Goal: Task Accomplishment & Management: Manage account settings

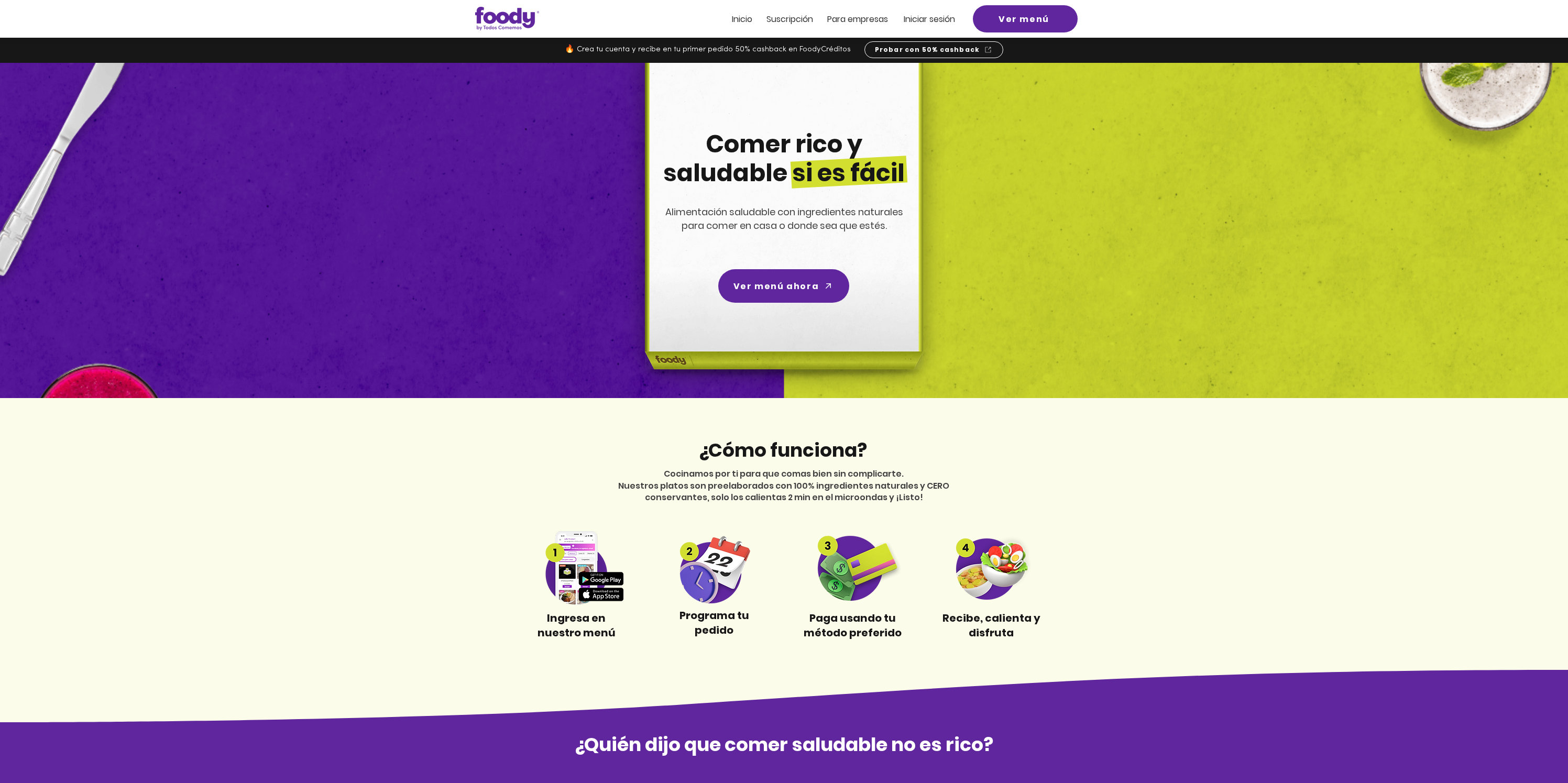
click at [935, 20] on span "Iniciar sesión" at bounding box center [929, 19] width 51 height 12
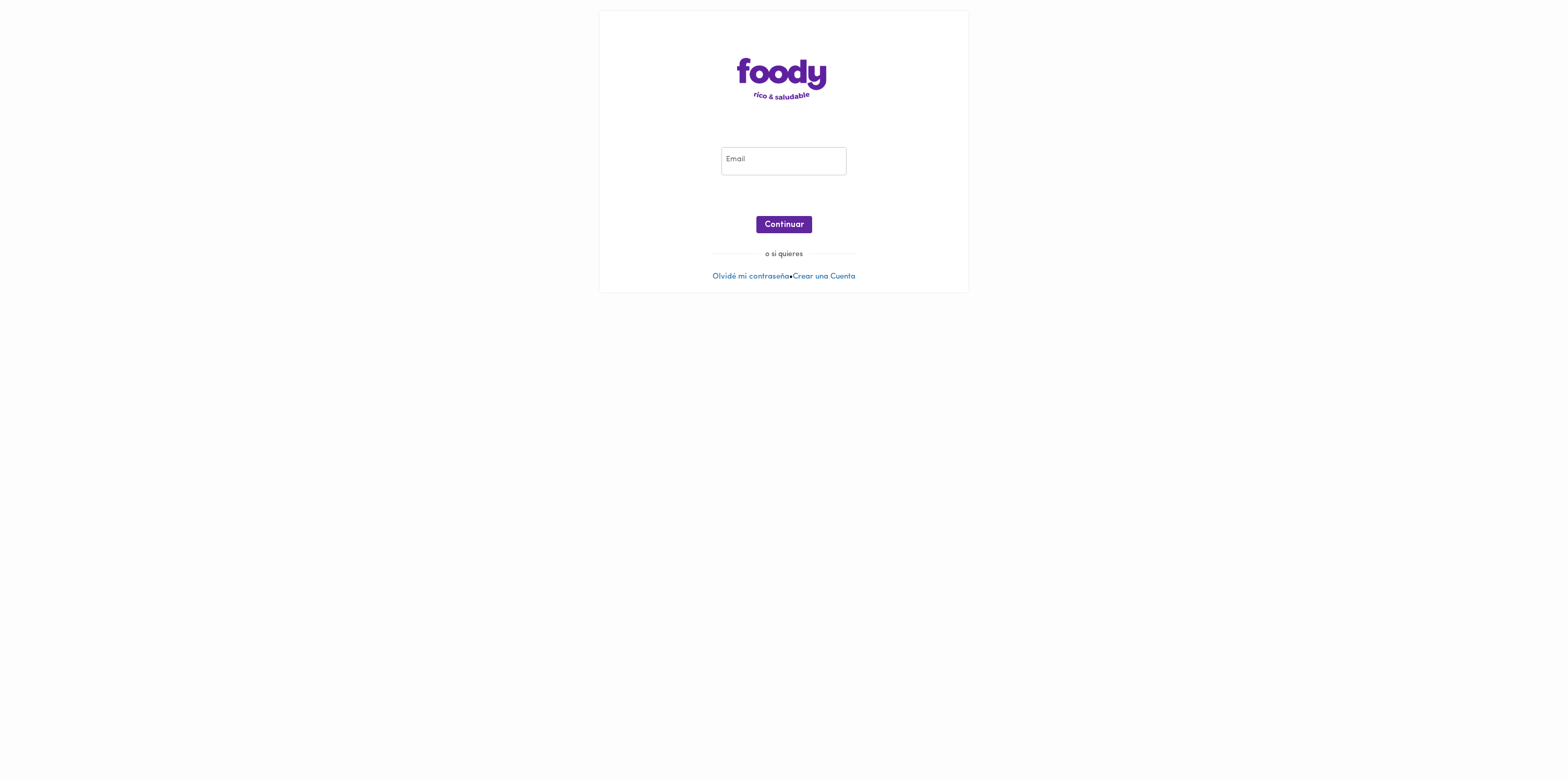
click at [764, 170] on input "email" at bounding box center [784, 161] width 125 height 29
click at [0, 304] on nordpass-autofill-portal at bounding box center [0, 304] width 0 height 0
type input "julianop11we@gmail.com"
click at [798, 231] on button "Continuar" at bounding box center [784, 224] width 56 height 17
click at [793, 197] on link "Recuperar Clave" at bounding box center [784, 199] width 60 height 8
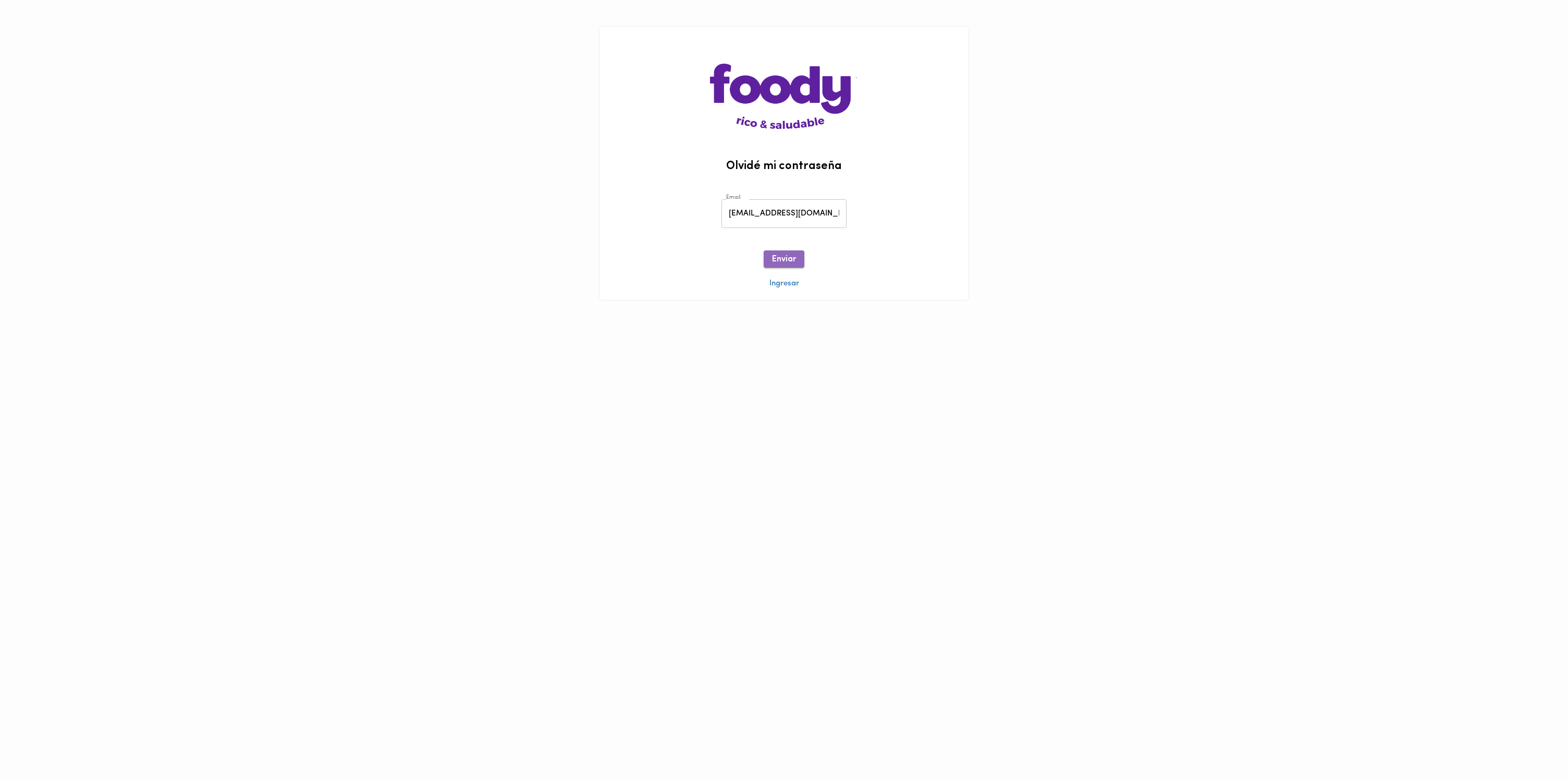
click at [794, 252] on button "Enviar" at bounding box center [784, 259] width 41 height 17
click at [746, 79] on img at bounding box center [784, 78] width 147 height 102
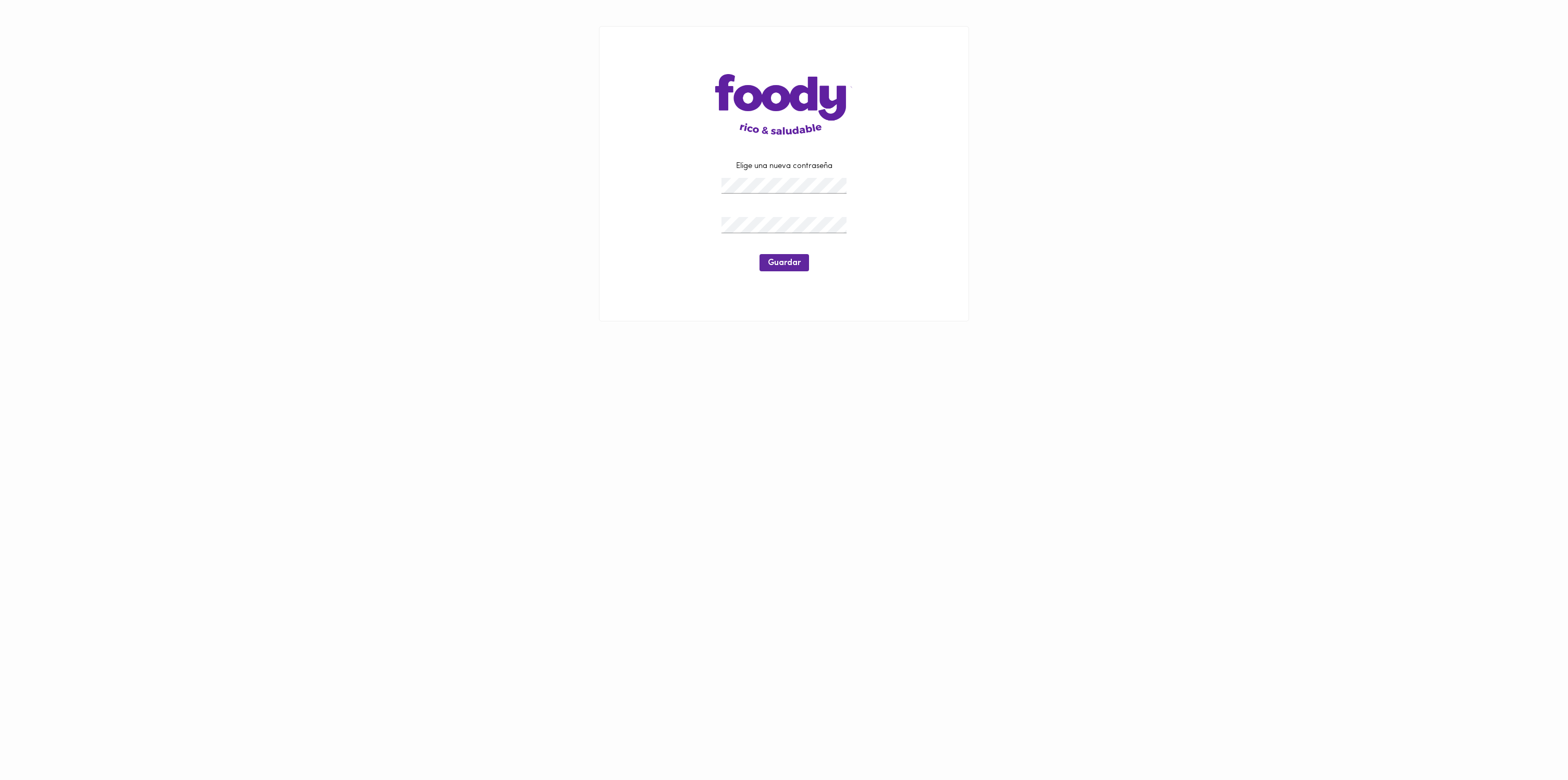
click at [847, 225] on nordpass-icon at bounding box center [847, 225] width 0 height 0
click at [1014, 270] on main "Elige una nueva contraseña Guardar" at bounding box center [784, 174] width 1568 height 347
click at [847, 225] on nordpass-icon at bounding box center [847, 225] width 0 height 0
click at [0, 347] on nordpass-autofill-portal at bounding box center [0, 347] width 0 height 0
click at [789, 263] on span "Guardar" at bounding box center [784, 264] width 33 height 10
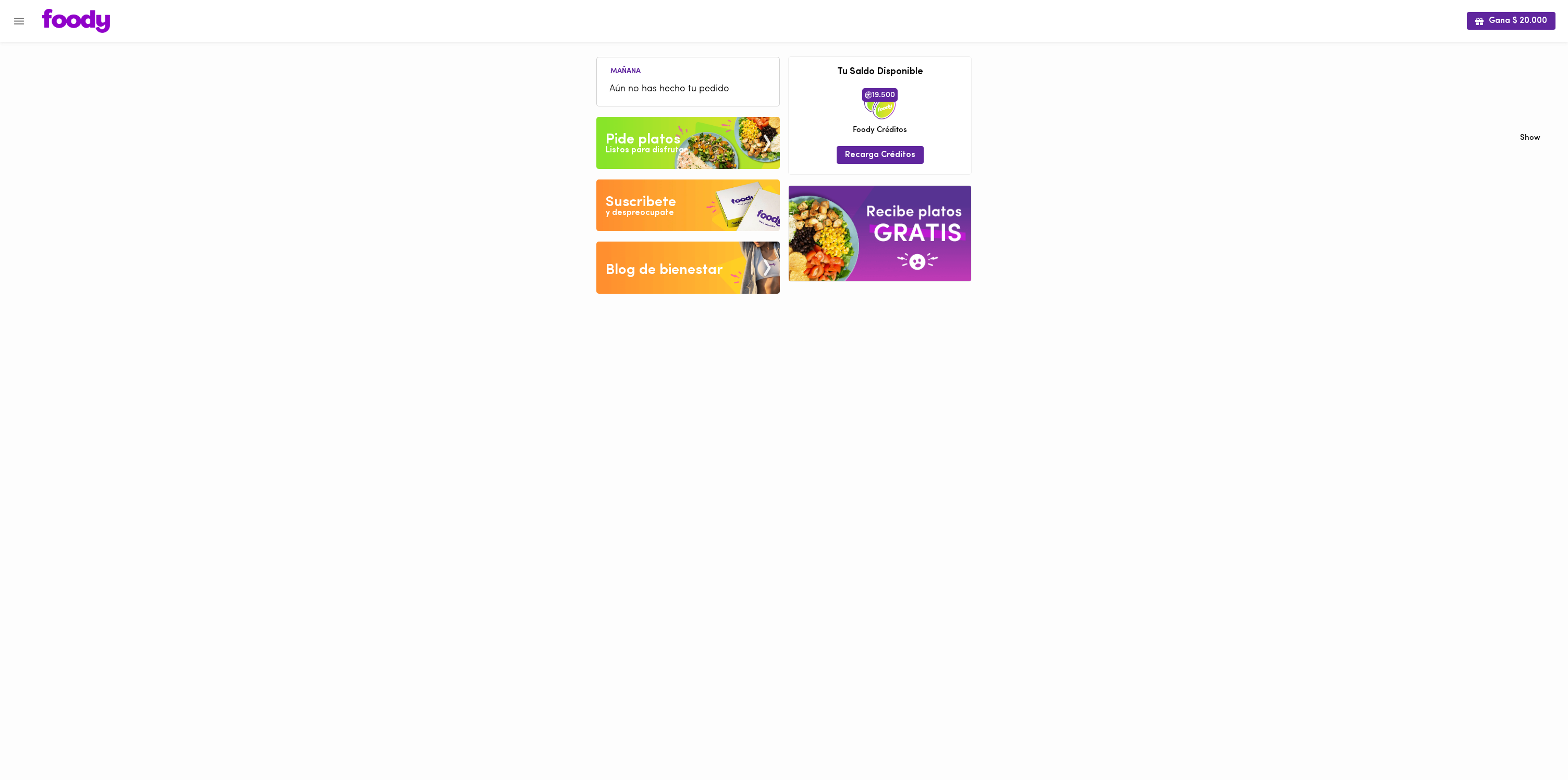
click at [0, 309] on nordpass-portal at bounding box center [0, 309] width 0 height 0
click at [640, 196] on div "Suscribete" at bounding box center [641, 202] width 70 height 20
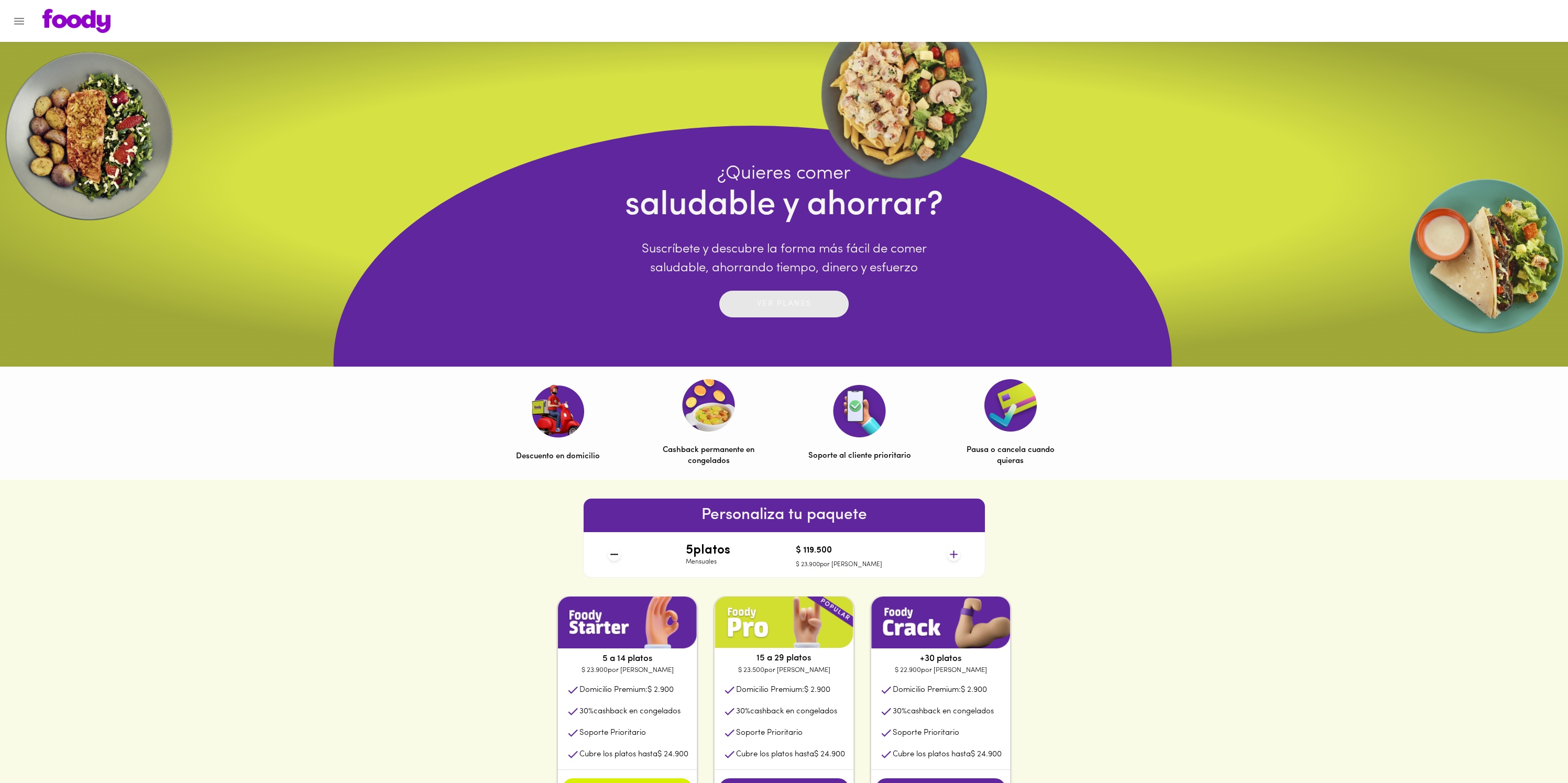
click at [790, 302] on p "Ver planes" at bounding box center [784, 304] width 54 height 12
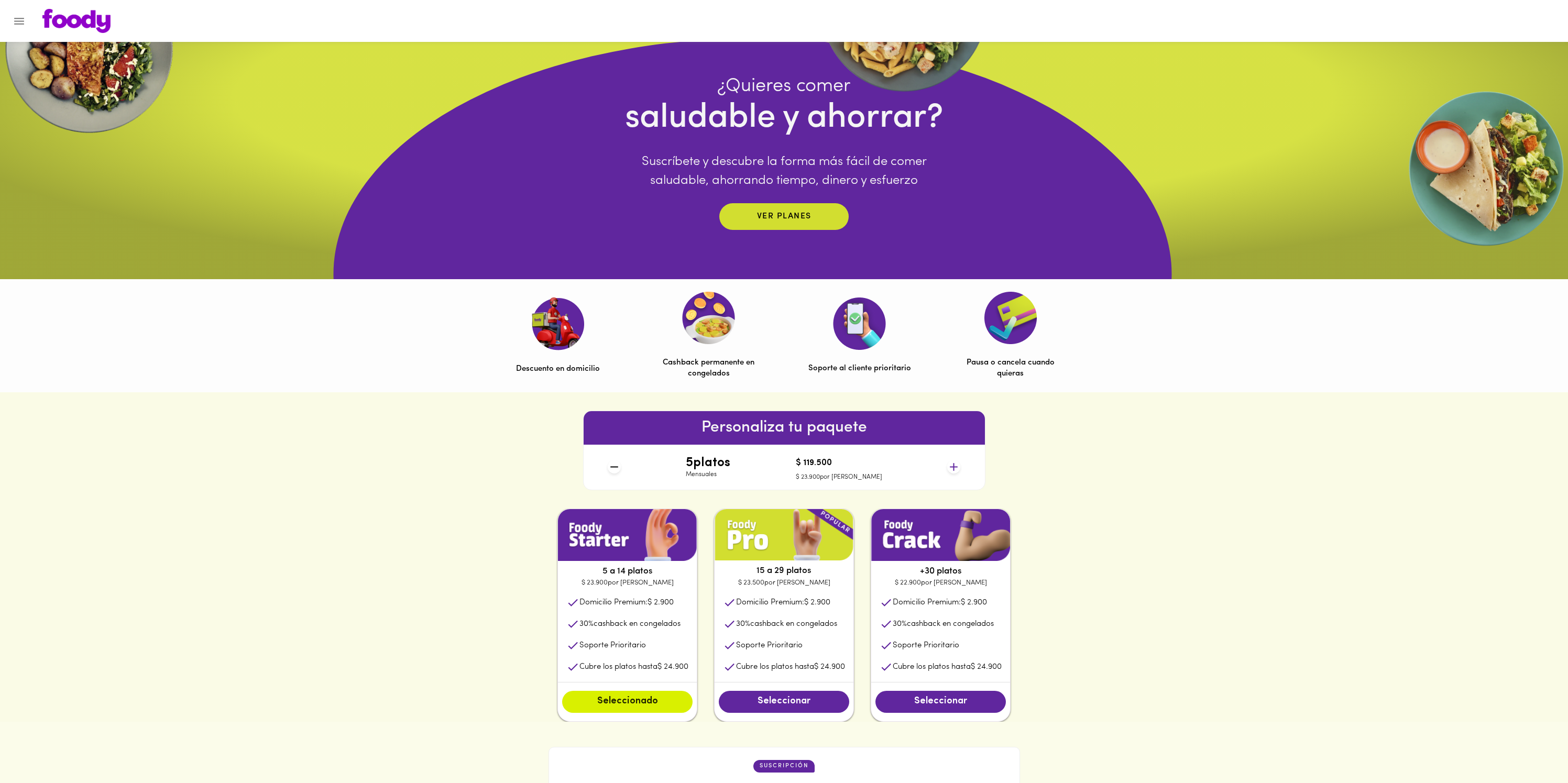
scroll to position [104, 0]
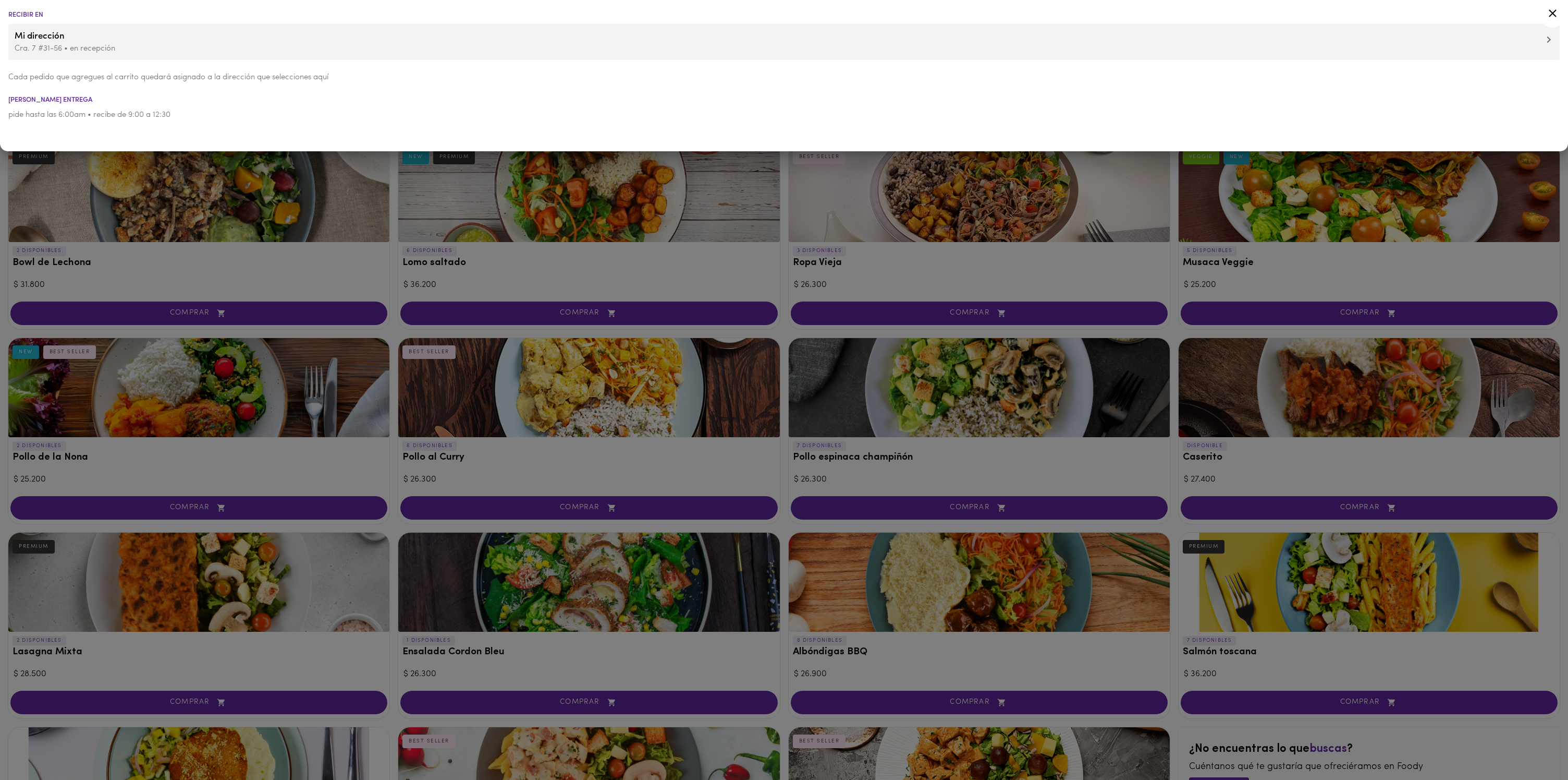
click at [51, 36] on span "Mi dirección" at bounding box center [784, 36] width 1539 height 14
